Goal: Information Seeking & Learning: Check status

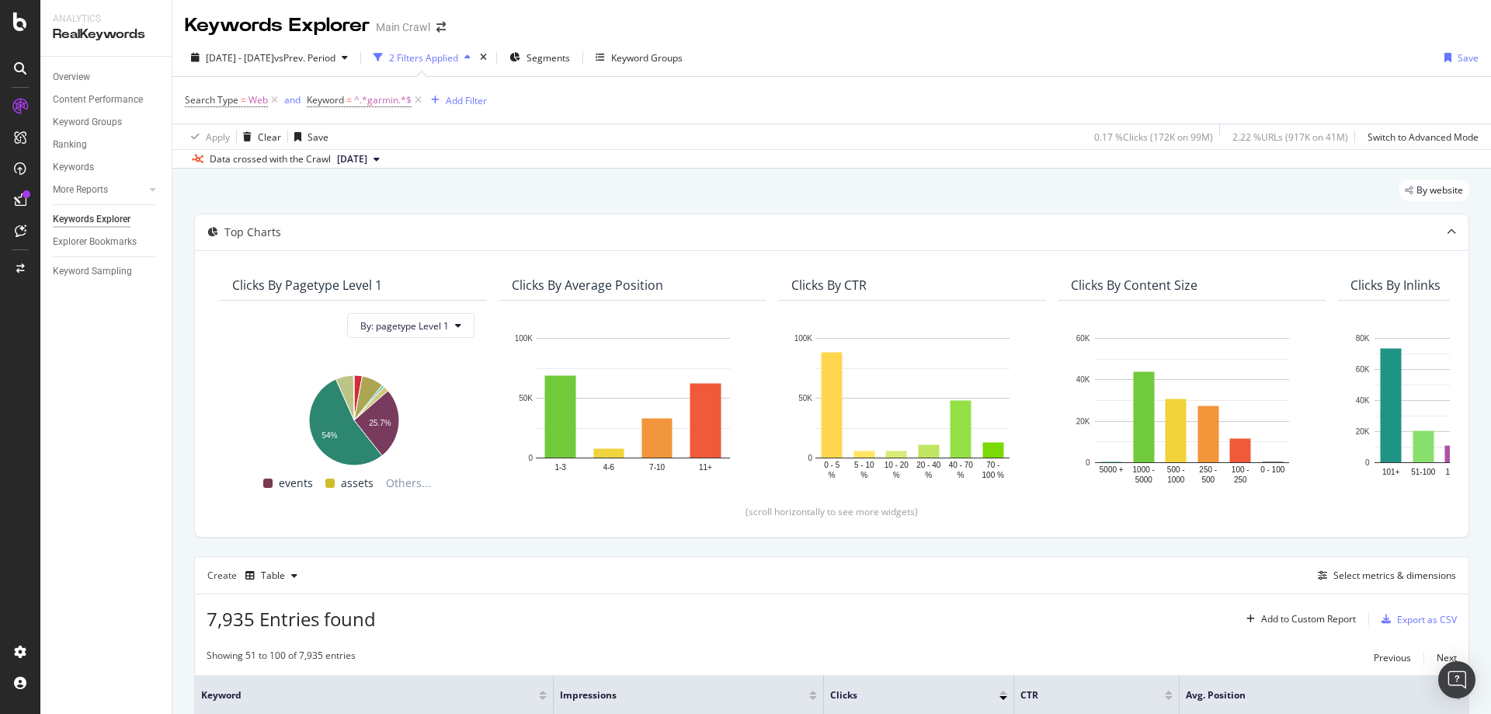
scroll to position [155, 0]
